Goal: Task Accomplishment & Management: Use online tool/utility

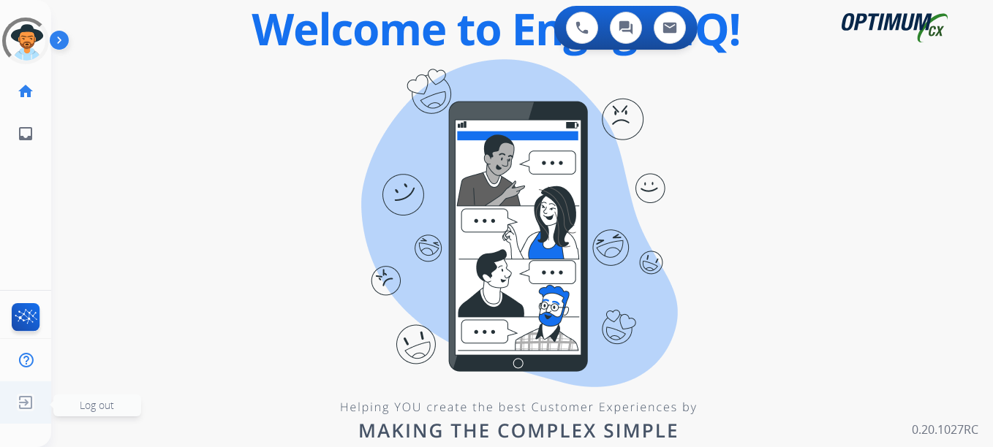
click at [30, 402] on img at bounding box center [25, 403] width 26 height 28
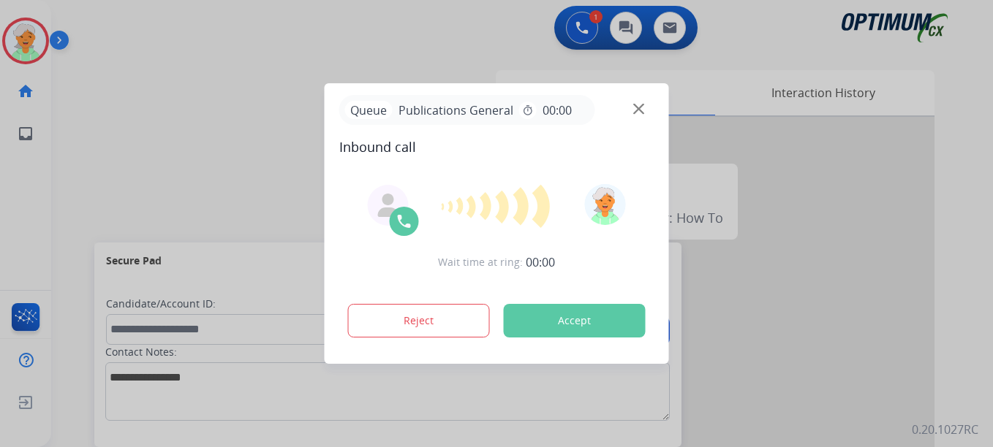
click at [595, 327] on button "Accept" at bounding box center [575, 321] width 142 height 34
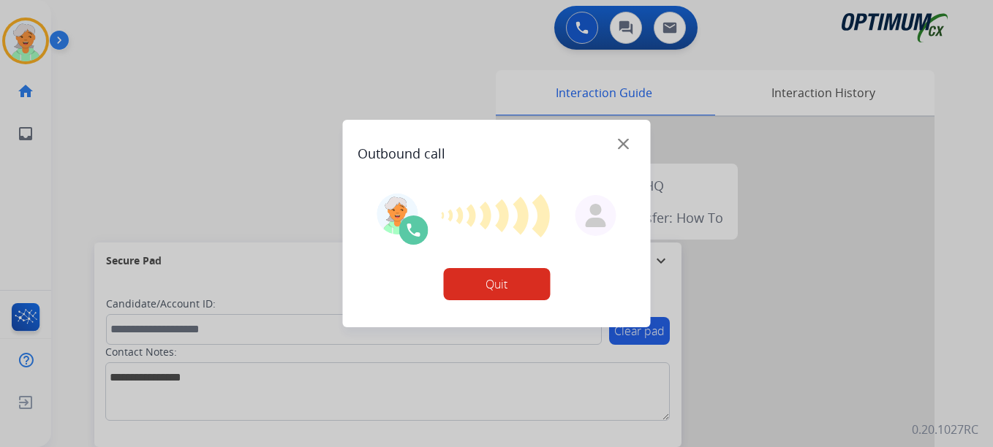
click at [495, 286] on button "Quit" at bounding box center [496, 284] width 107 height 32
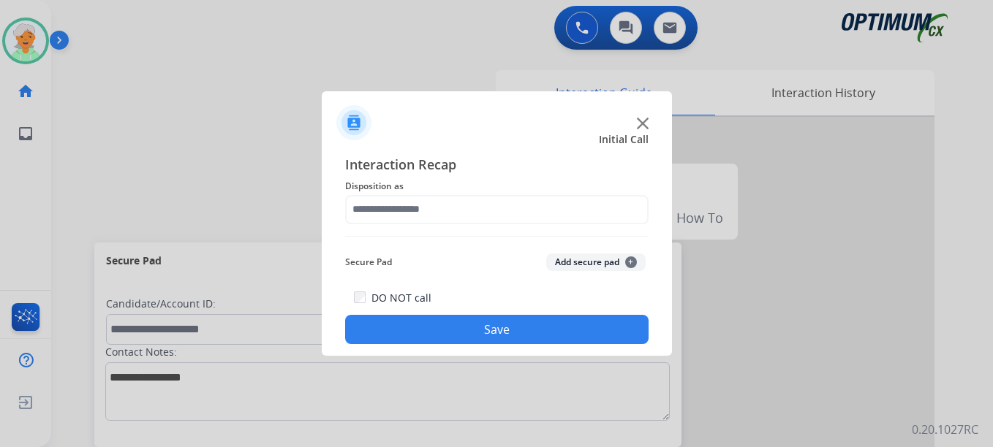
click at [26, 50] on div at bounding box center [496, 223] width 993 height 447
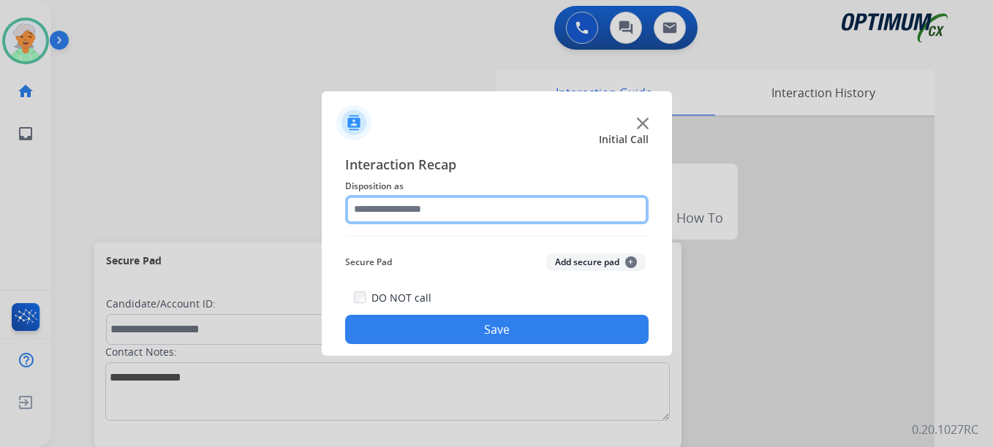
click at [433, 211] on input "text" at bounding box center [496, 209] width 303 height 29
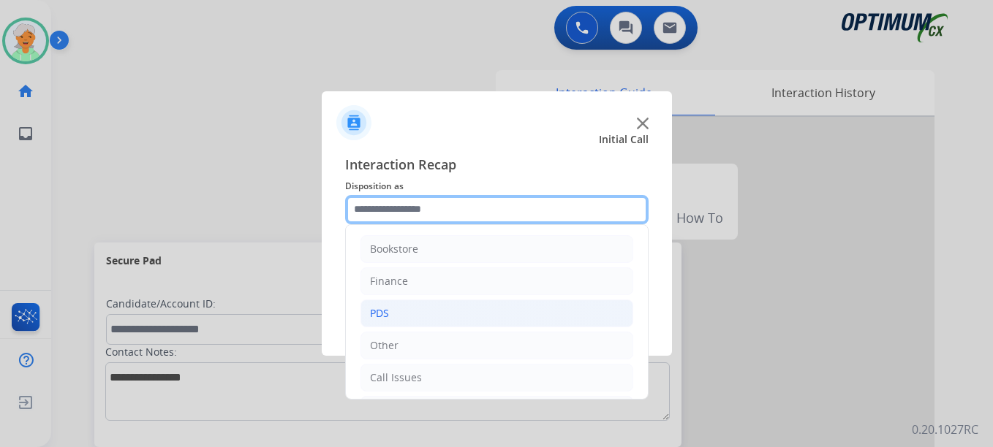
scroll to position [73, 0]
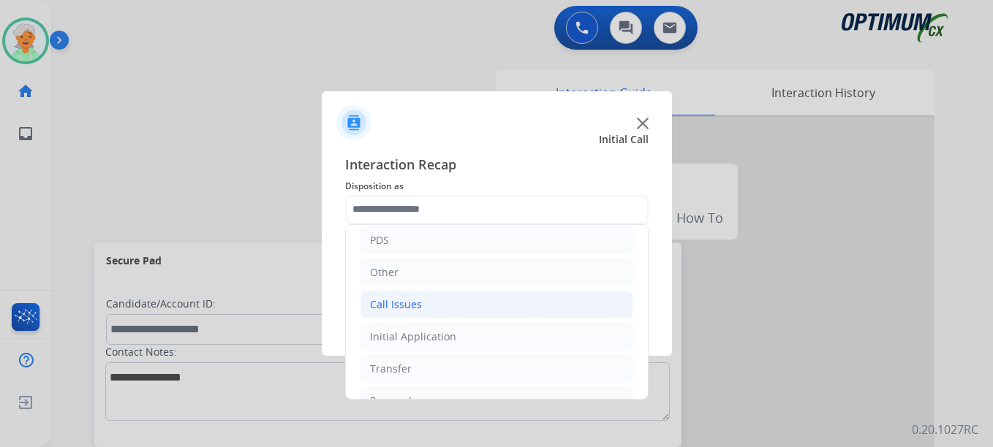
click at [392, 306] on div "Call Issues" at bounding box center [396, 305] width 52 height 15
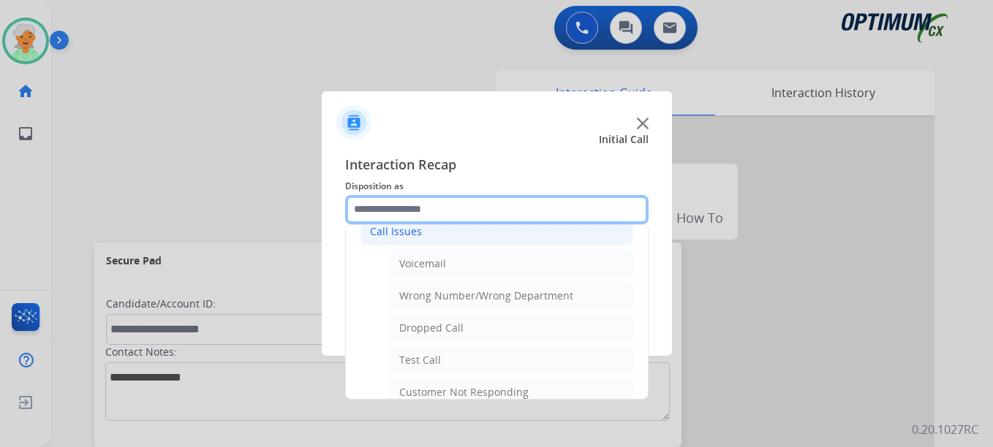
scroll to position [219, 0]
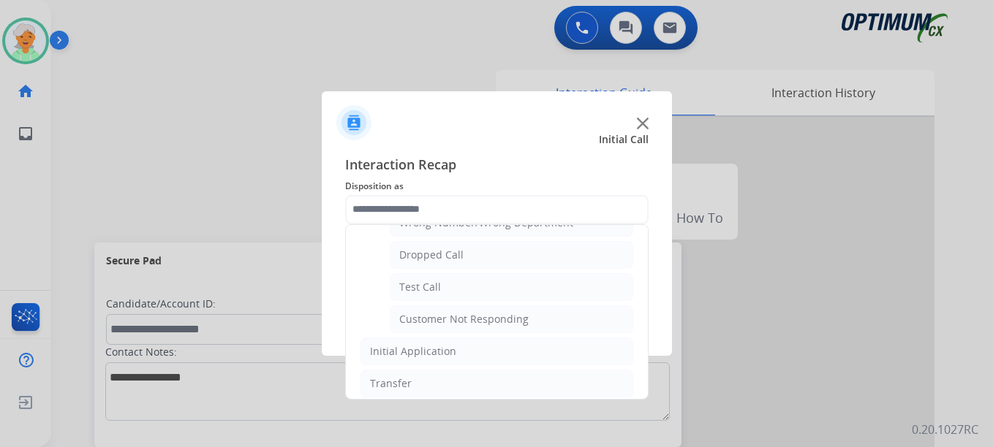
click at [463, 288] on li "Test Call" at bounding box center [511, 287] width 243 height 28
type input "*********"
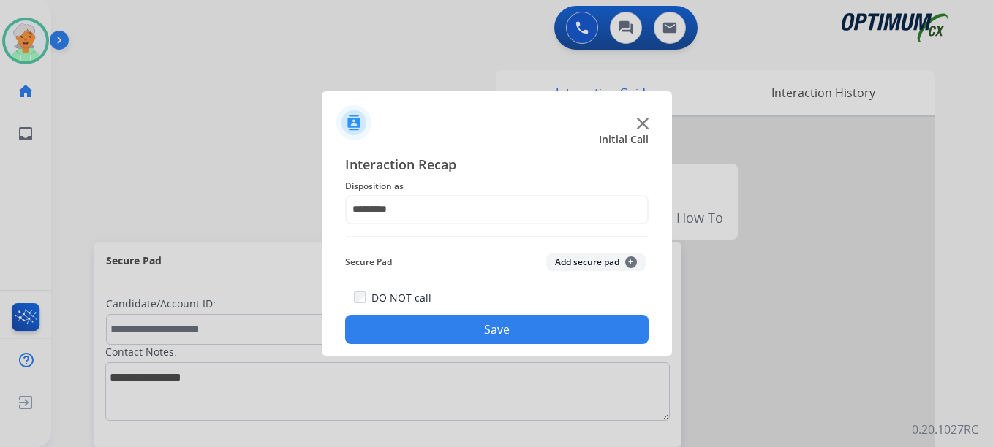
click at [457, 327] on button "Save" at bounding box center [496, 329] width 303 height 29
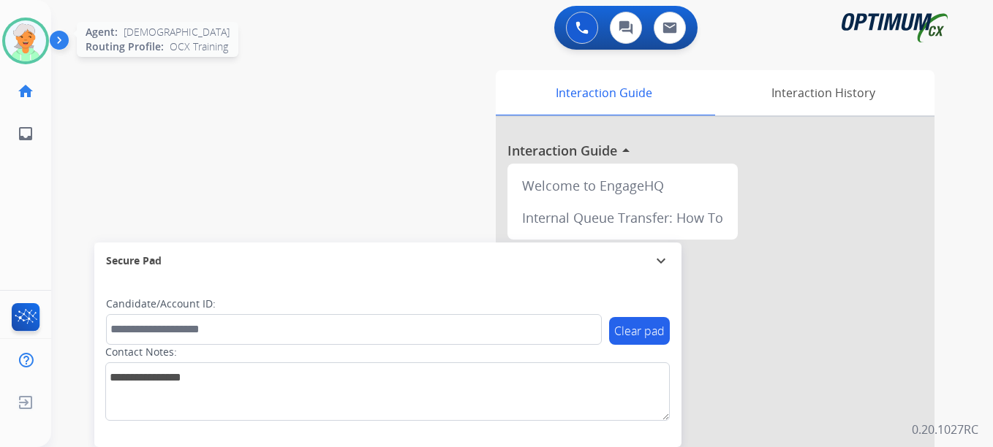
click at [26, 50] on img at bounding box center [25, 40] width 41 height 41
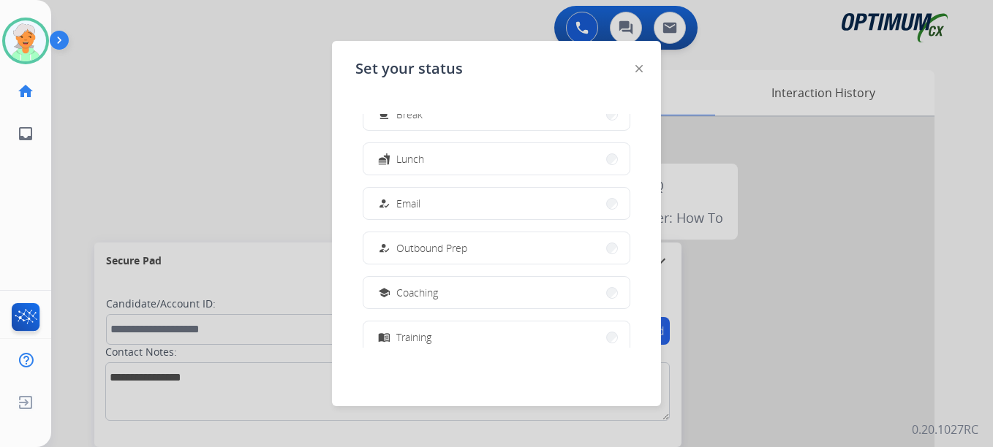
scroll to position [73, 0]
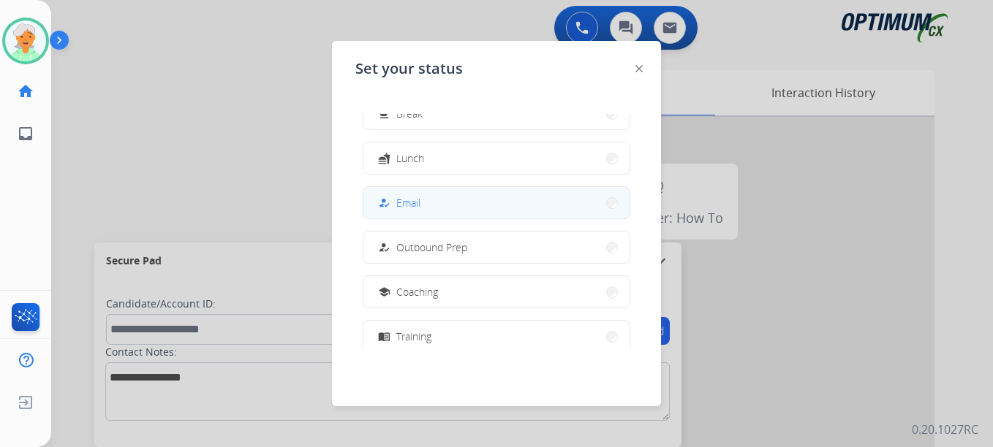
click at [441, 202] on button "how_to_reg Email" at bounding box center [496, 202] width 266 height 31
